Goal: Transaction & Acquisition: Purchase product/service

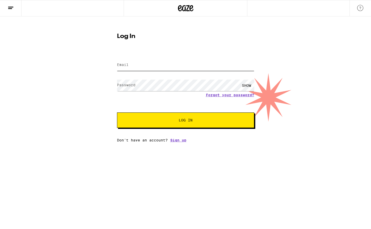
click at [165, 65] on input "Email" at bounding box center [185, 65] width 137 height 12
click at [157, 68] on input "Email" at bounding box center [185, 65] width 137 height 12
type input "robinson.sterling.19@gmail.com"
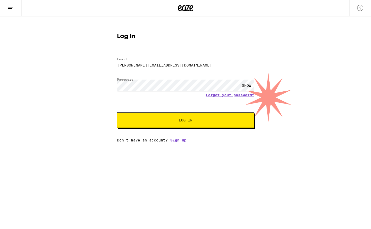
click at [170, 121] on span "Log In" at bounding box center [186, 120] width 96 height 4
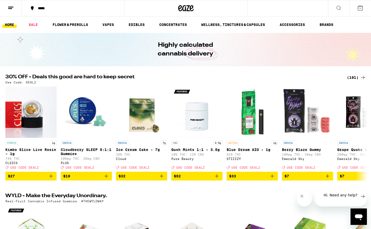
click at [356, 77] on div "(191)" at bounding box center [356, 77] width 19 height 6
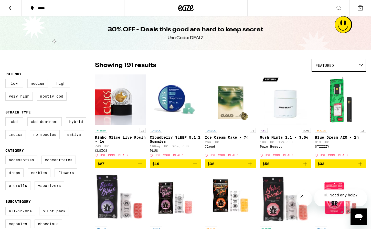
click at [41, 10] on div "*****" at bounding box center [75, 8] width 81 height 4
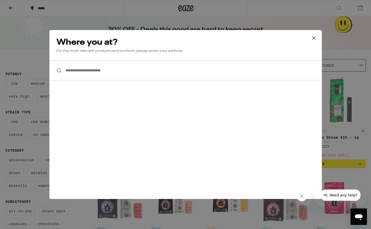
click at [102, 74] on input "**********" at bounding box center [185, 70] width 273 height 20
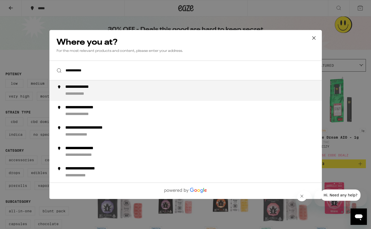
click at [110, 95] on div "**********" at bounding box center [195, 90] width 261 height 12
type input "**********"
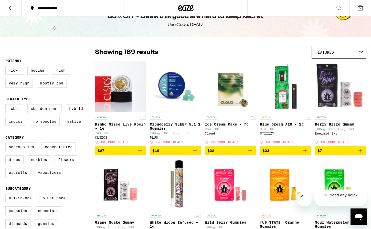
scroll to position [18, 0]
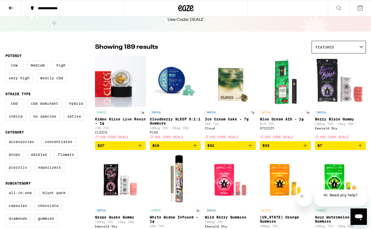
click at [21, 171] on label "Prerolls" at bounding box center [17, 167] width 25 height 9
click at [7, 138] on input "Prerolls" at bounding box center [6, 138] width 0 height 0
checkbox input "true"
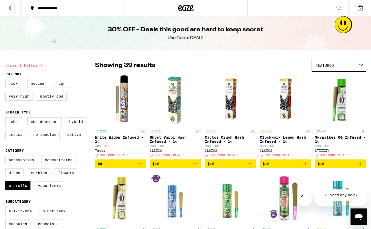
click at [363, 63] on div "Featured" at bounding box center [339, 65] width 54 height 12
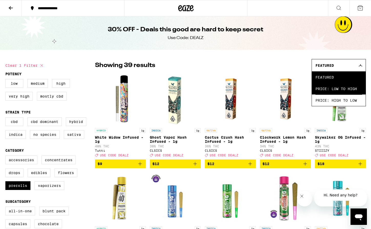
click at [348, 90] on span "Price: Low to High" at bounding box center [339, 89] width 47 height 12
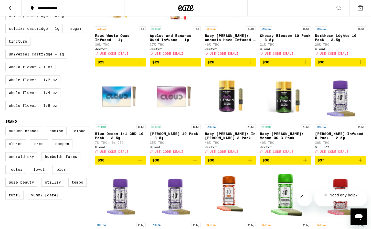
scroll to position [298, 0]
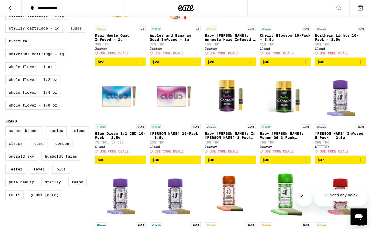
click at [225, 139] on p "Baby Cannon: In Da Couch 3-Pack Infused - 1.5g" at bounding box center [230, 135] width 51 height 8
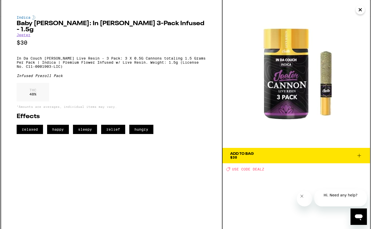
click at [360, 12] on icon "Close" at bounding box center [361, 10] width 6 height 8
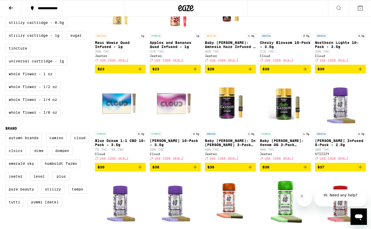
scroll to position [290, 0]
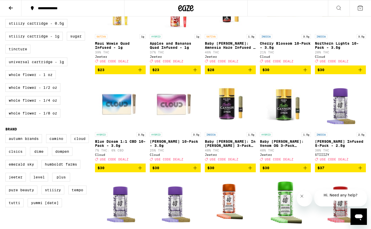
click at [169, 128] on img "Open page for Runtz 10-Pack - 3.5g from Cloud" at bounding box center [175, 103] width 51 height 51
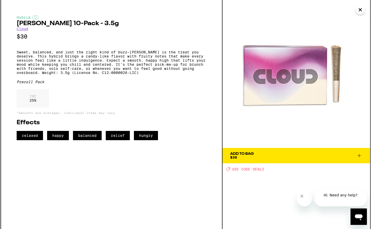
click at [359, 11] on icon "Close" at bounding box center [360, 9] width 3 height 3
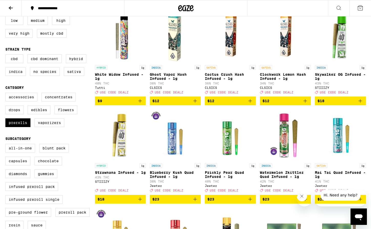
scroll to position [57, 0]
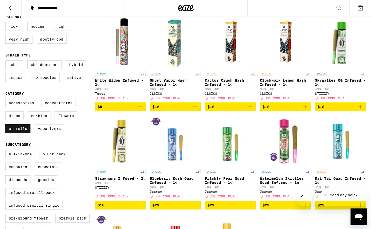
click at [15, 133] on label "Prerolls" at bounding box center [17, 128] width 25 height 9
click at [7, 99] on input "Prerolls" at bounding box center [6, 99] width 0 height 0
checkbox input "false"
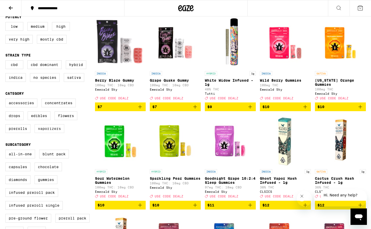
click at [47, 133] on label "Vaporizers" at bounding box center [50, 128] width 30 height 9
click at [7, 99] on input "Vaporizers" at bounding box center [6, 99] width 0 height 0
checkbox input "true"
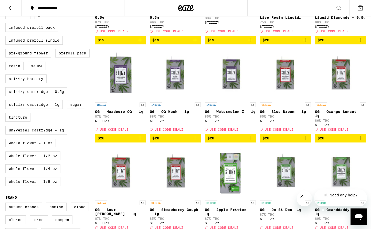
scroll to position [224, 0]
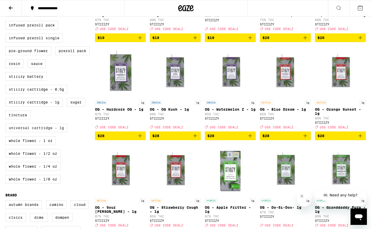
click at [48, 132] on label "Universal Cartridge - 1g" at bounding box center [36, 127] width 62 height 9
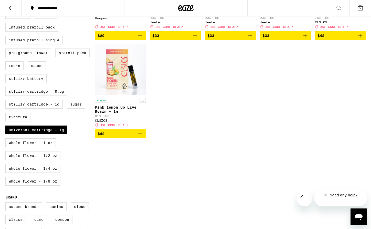
scroll to position [222, 0]
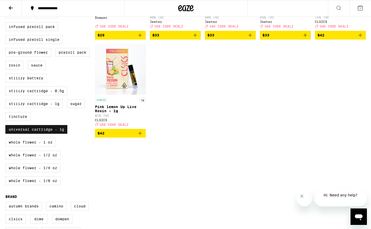
click at [56, 134] on label "Universal Cartridge - 1g" at bounding box center [36, 129] width 62 height 9
checkbox input "false"
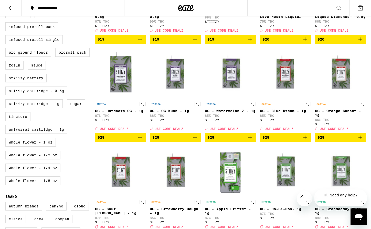
scroll to position [103, 0]
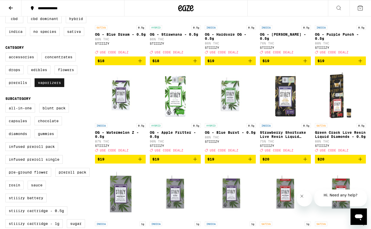
click at [52, 87] on label "Vaporizers" at bounding box center [50, 82] width 30 height 9
click at [7, 54] on input "Vaporizers" at bounding box center [6, 53] width 0 height 0
checkbox input "false"
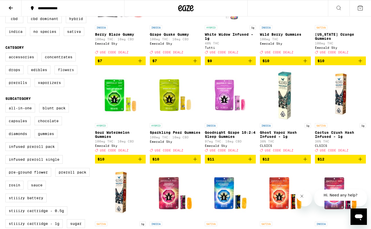
click at [65, 74] on label "Flowers" at bounding box center [66, 69] width 23 height 9
click at [7, 54] on input "Flowers" at bounding box center [6, 53] width 0 height 0
checkbox input "true"
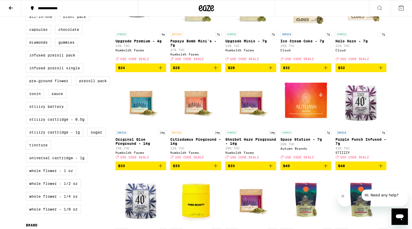
scroll to position [202, 0]
